Goal: Find specific page/section

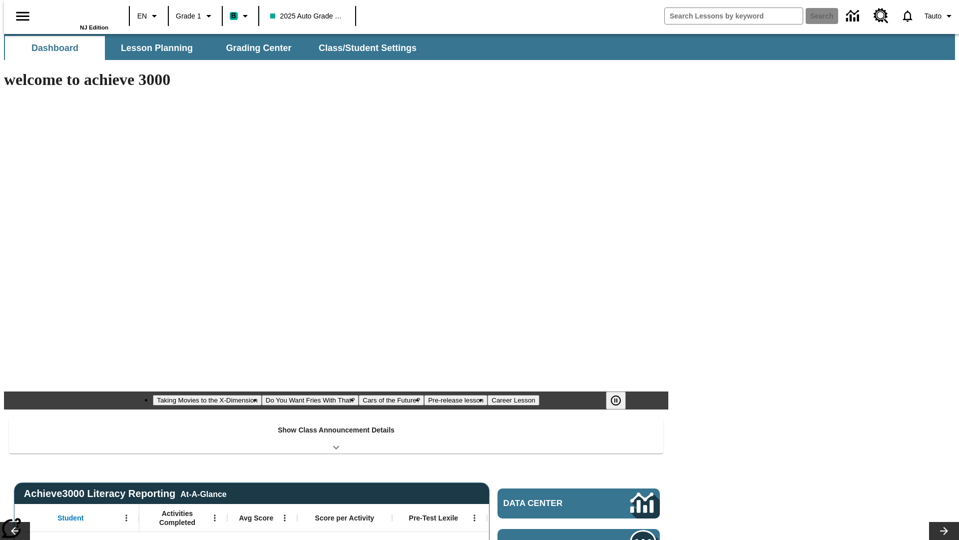
type input "-1"
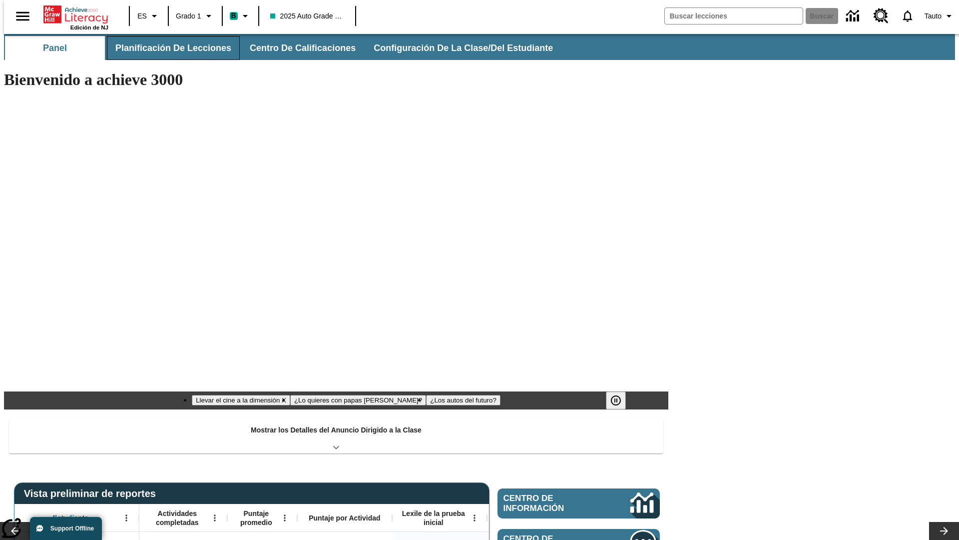
click at [167, 48] on button "Planificación de lecciones" at bounding box center [173, 48] width 133 height 24
